Goal: Information Seeking & Learning: Learn about a topic

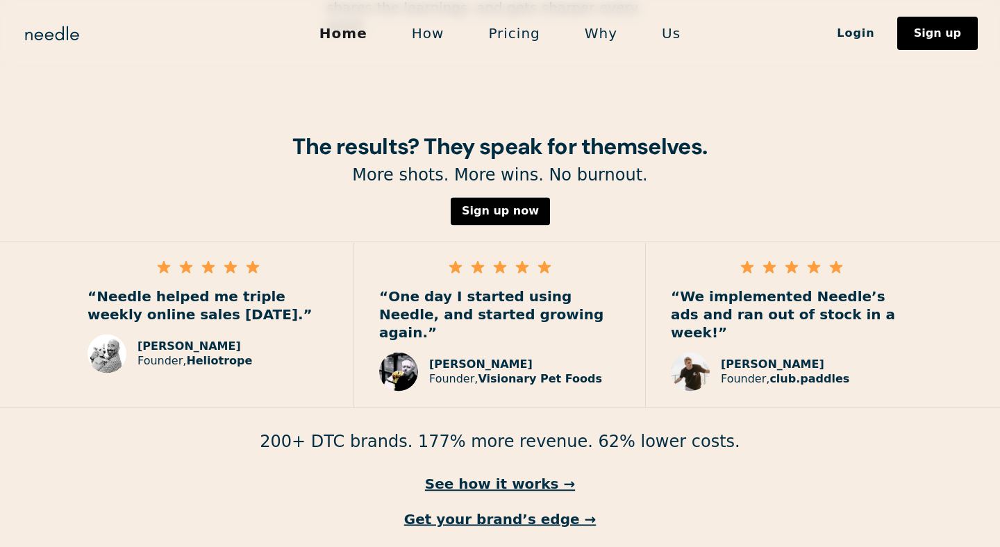
scroll to position [1999, 0]
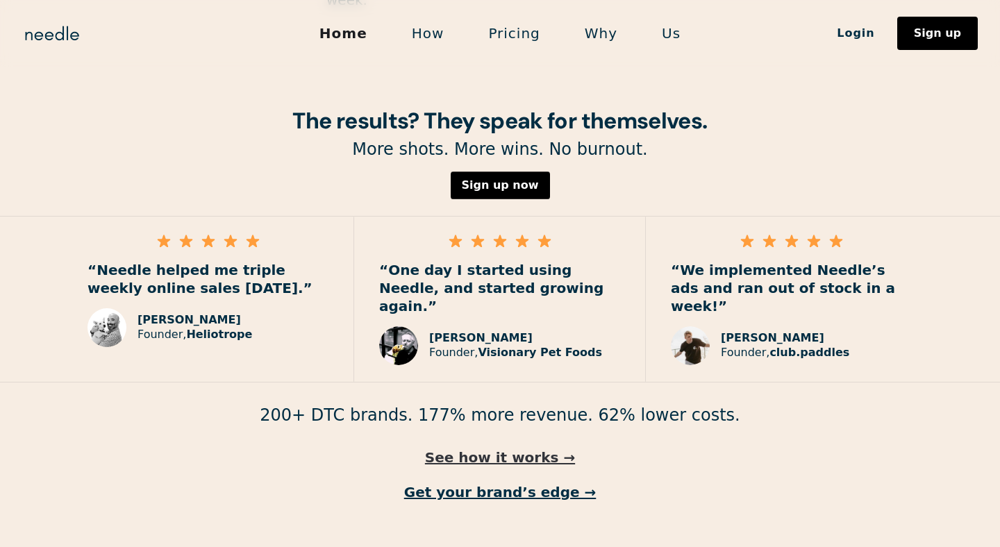
click at [518, 449] on link "See how it works →" at bounding box center [500, 458] width 1000 height 18
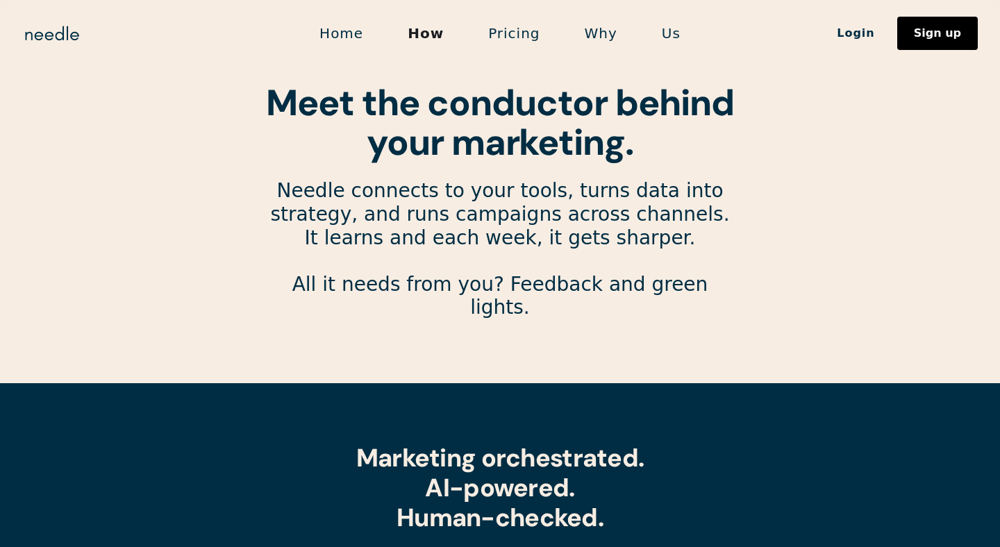
click at [363, 34] on link "Home" at bounding box center [341, 33] width 88 height 29
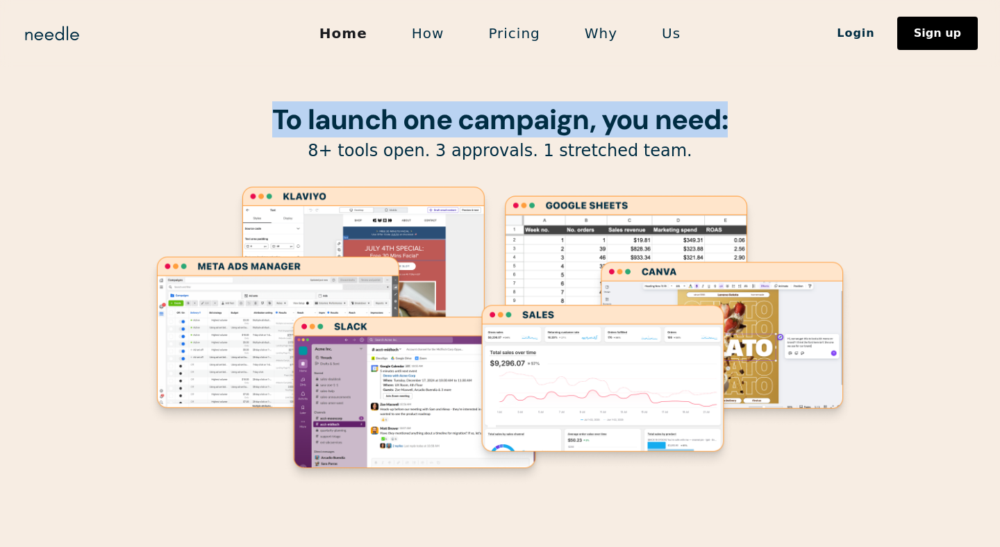
drag, startPoint x: 220, startPoint y: 108, endPoint x: 729, endPoint y: 122, distance: 509.3
click at [729, 122] on h1 "To launch one campaign, you need:" at bounding box center [500, 119] width 709 height 31
click at [344, 339] on image "Lottie animation" at bounding box center [415, 401] width 264 height 173
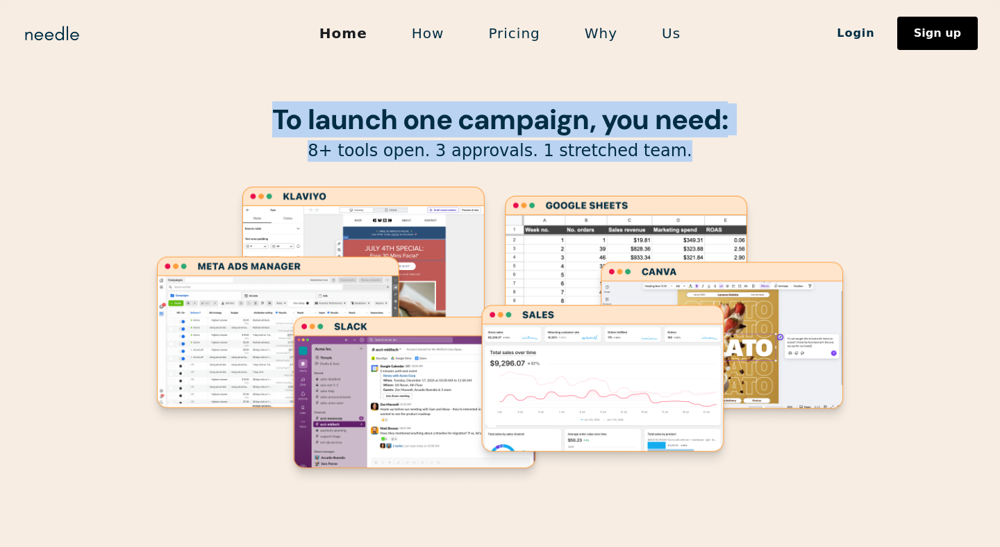
drag, startPoint x: 694, startPoint y: 152, endPoint x: 184, endPoint y: 107, distance: 511.8
click at [184, 107] on div "To launch one campaign, you need: 8+ tools open. 3 approvals. 1 stretched team." at bounding box center [500, 274] width 709 height 549
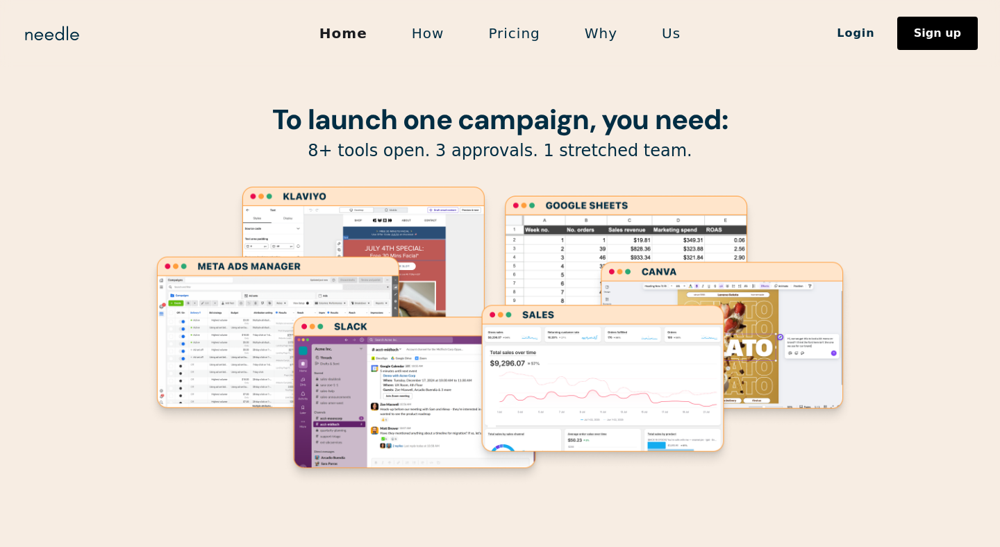
click at [290, 60] on div "Home How Pricing Why Us Login Sign up Login Sign up" at bounding box center [500, 33] width 1000 height 67
click at [357, 100] on div "To launch one campaign, you need: 8+ tools open. 3 approvals. 1 stretched team." at bounding box center [500, 274] width 709 height 549
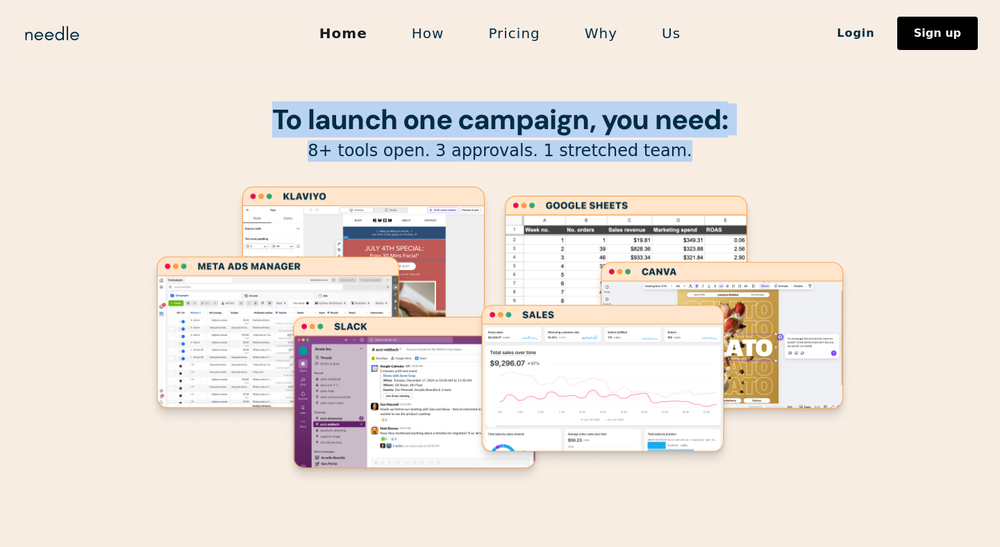
drag, startPoint x: 219, startPoint y: 115, endPoint x: 749, endPoint y: 171, distance: 533.6
click at [750, 171] on div "To launch one campaign, you need: 8+ tools open. 3 approvals. 1 stretched team." at bounding box center [500, 274] width 709 height 549
